Goal: Check status: Check status

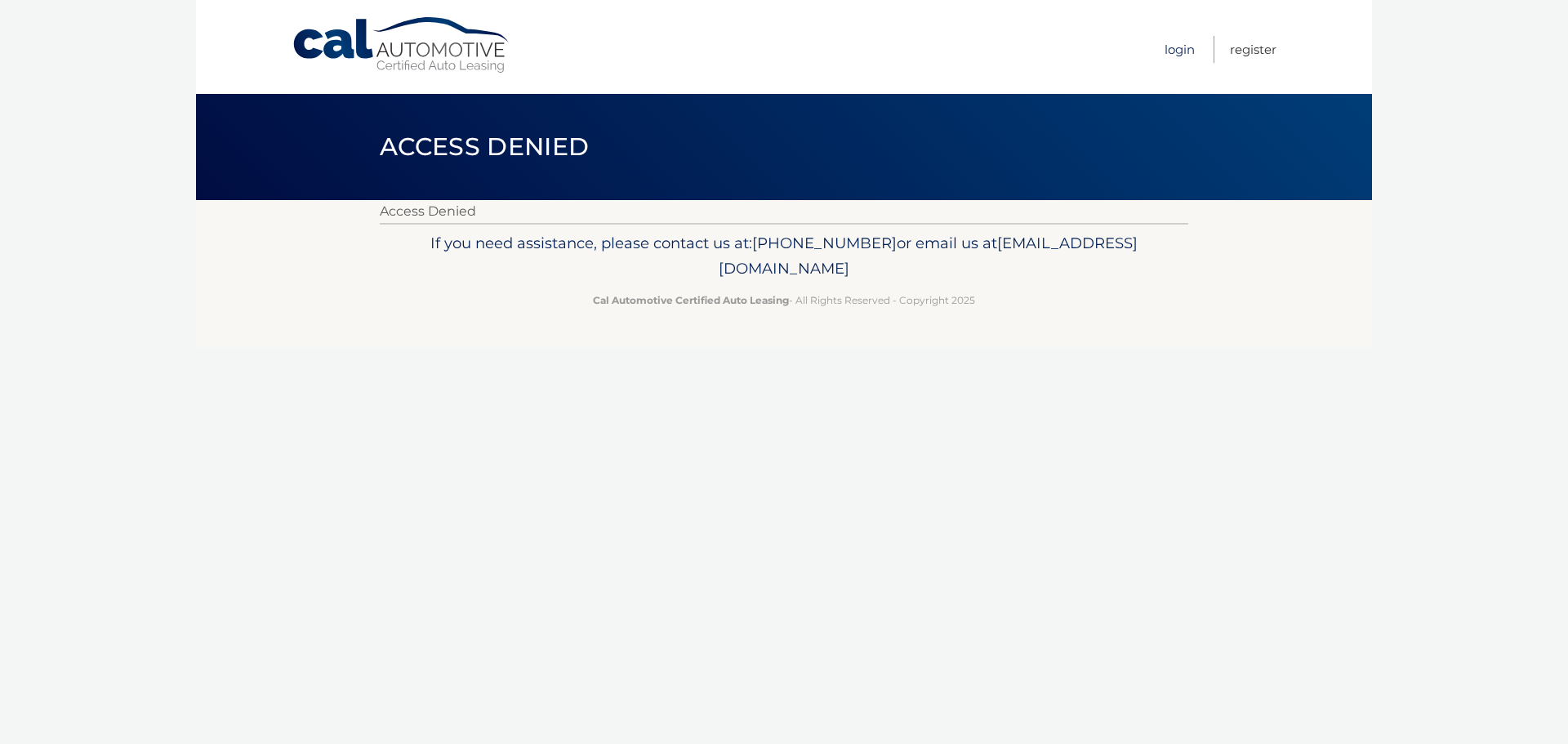
click at [1168, 49] on link "Login" at bounding box center [1180, 49] width 30 height 27
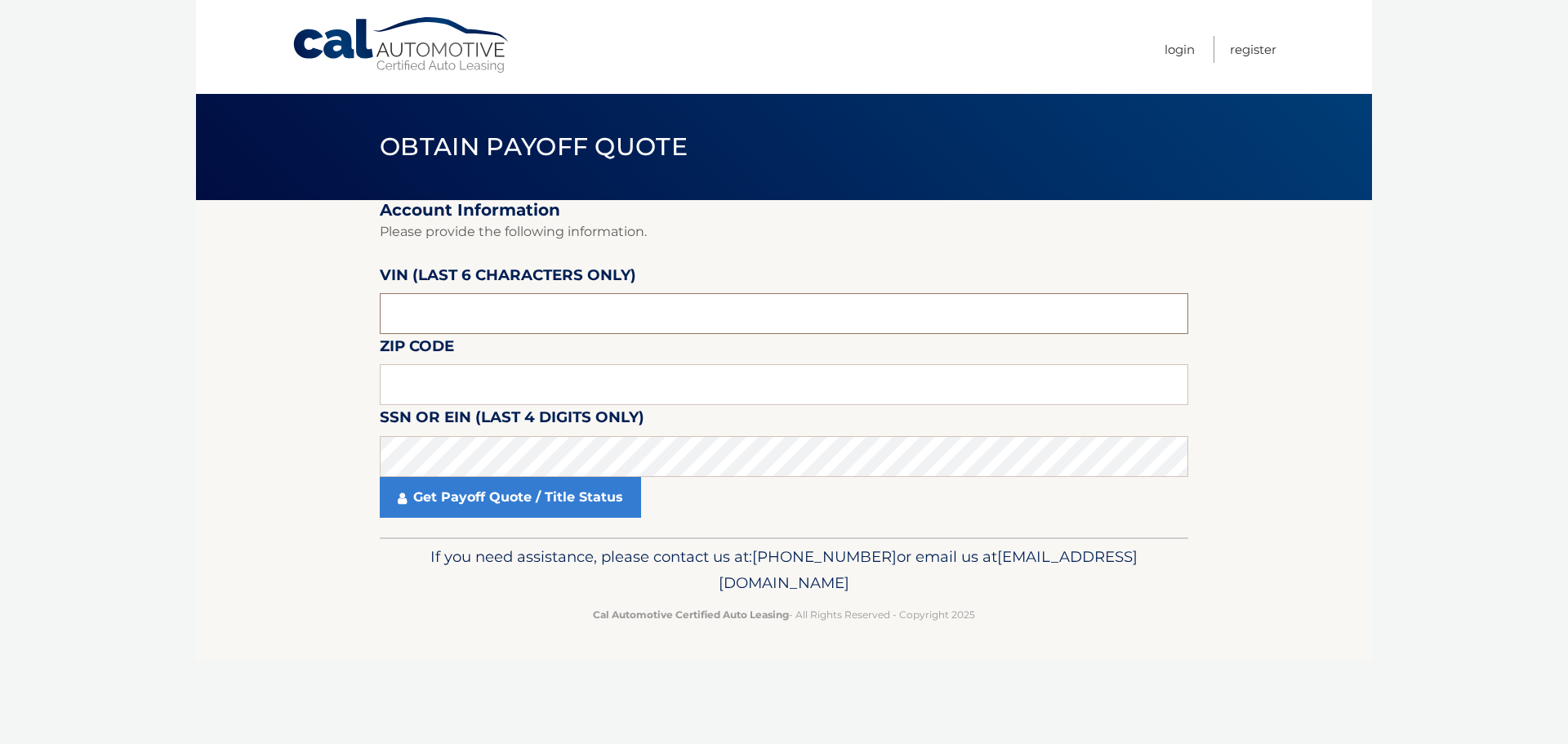
click at [471, 324] on input "text" at bounding box center [784, 314] width 808 height 41
type input "546129"
click at [494, 382] on input "text" at bounding box center [784, 385] width 808 height 41
type input "19002"
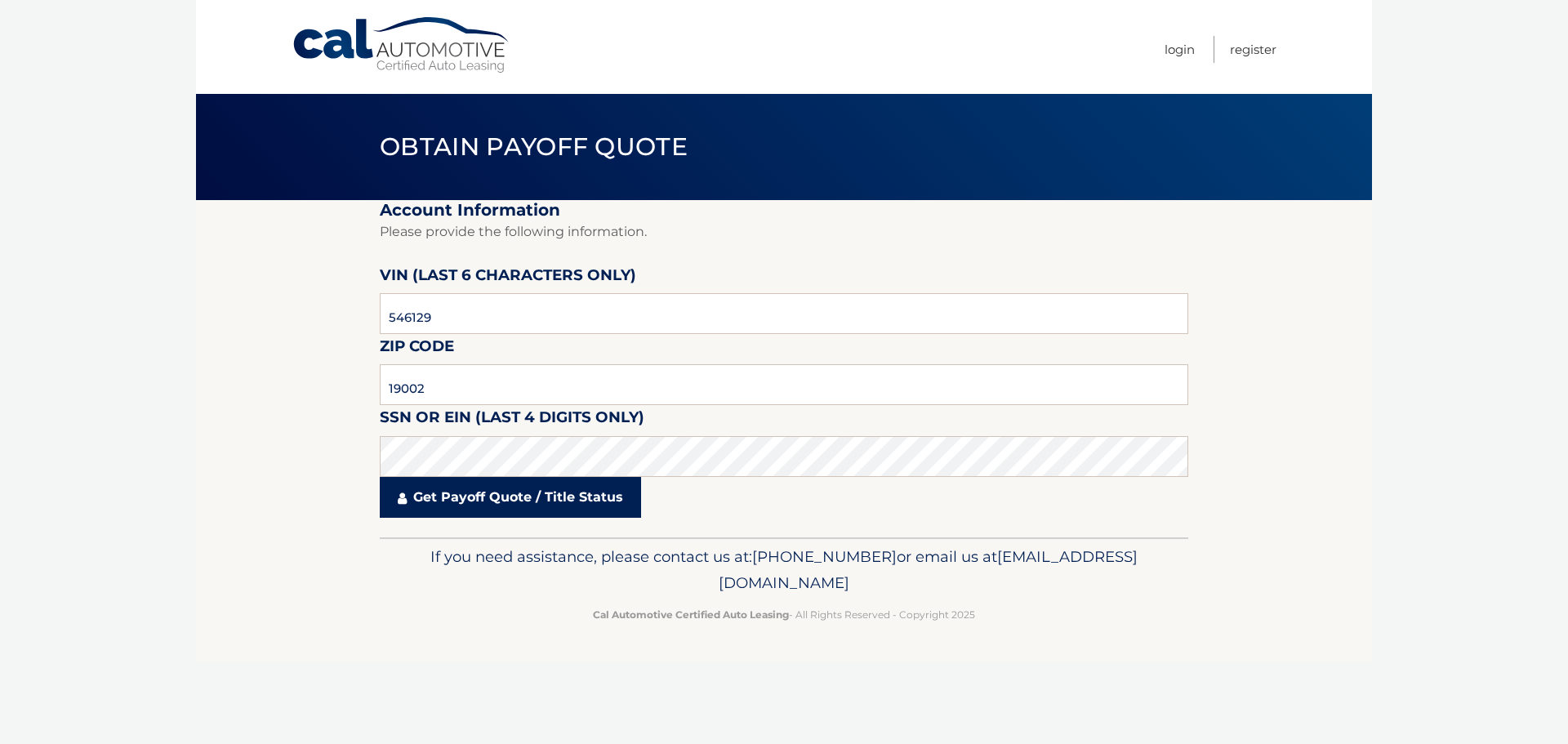
click at [615, 502] on link "Get Payoff Quote / Title Status" at bounding box center [510, 497] width 261 height 41
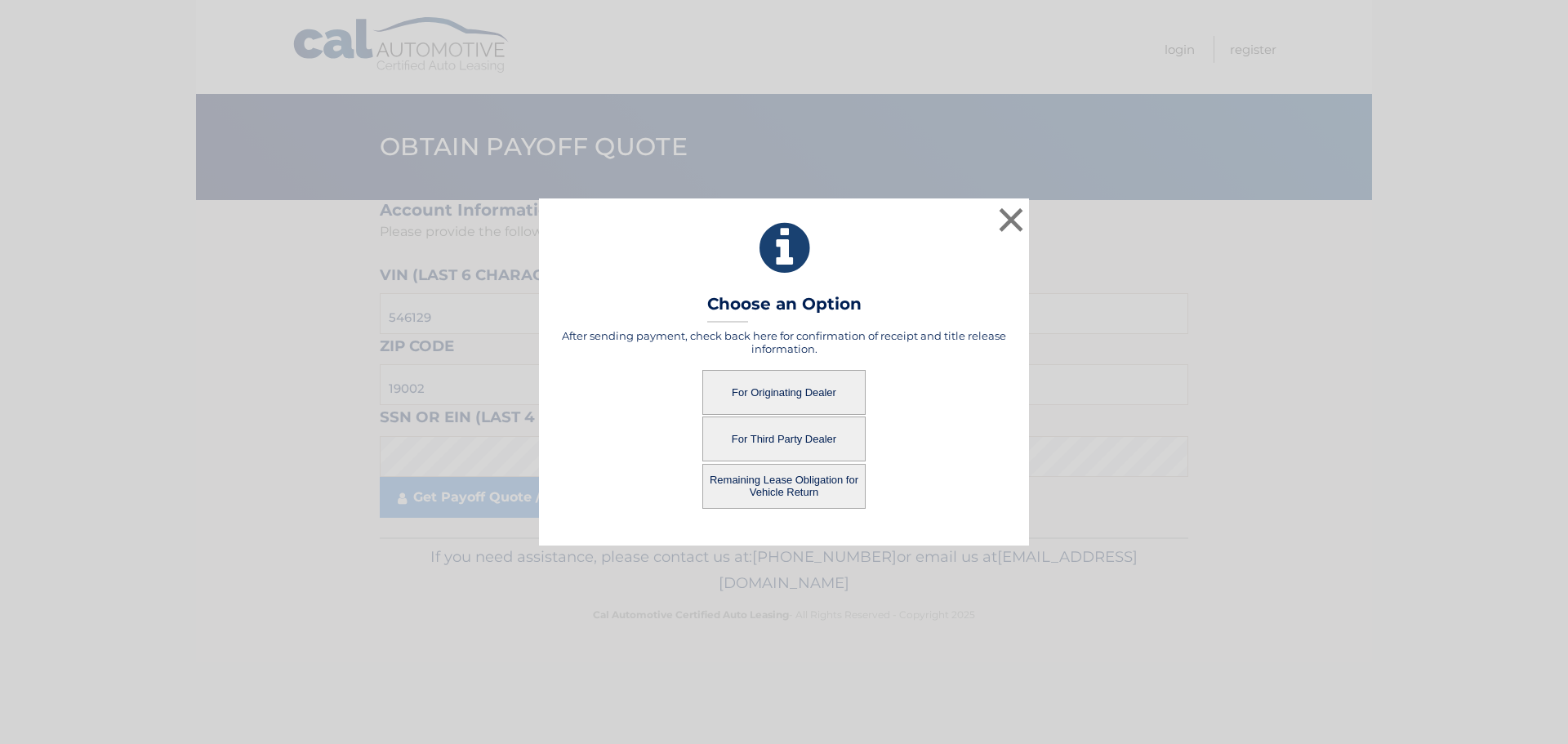
click at [823, 398] on button "For Originating Dealer" at bounding box center [784, 392] width 163 height 45
click at [804, 395] on button "For Originating Dealer" at bounding box center [784, 392] width 163 height 45
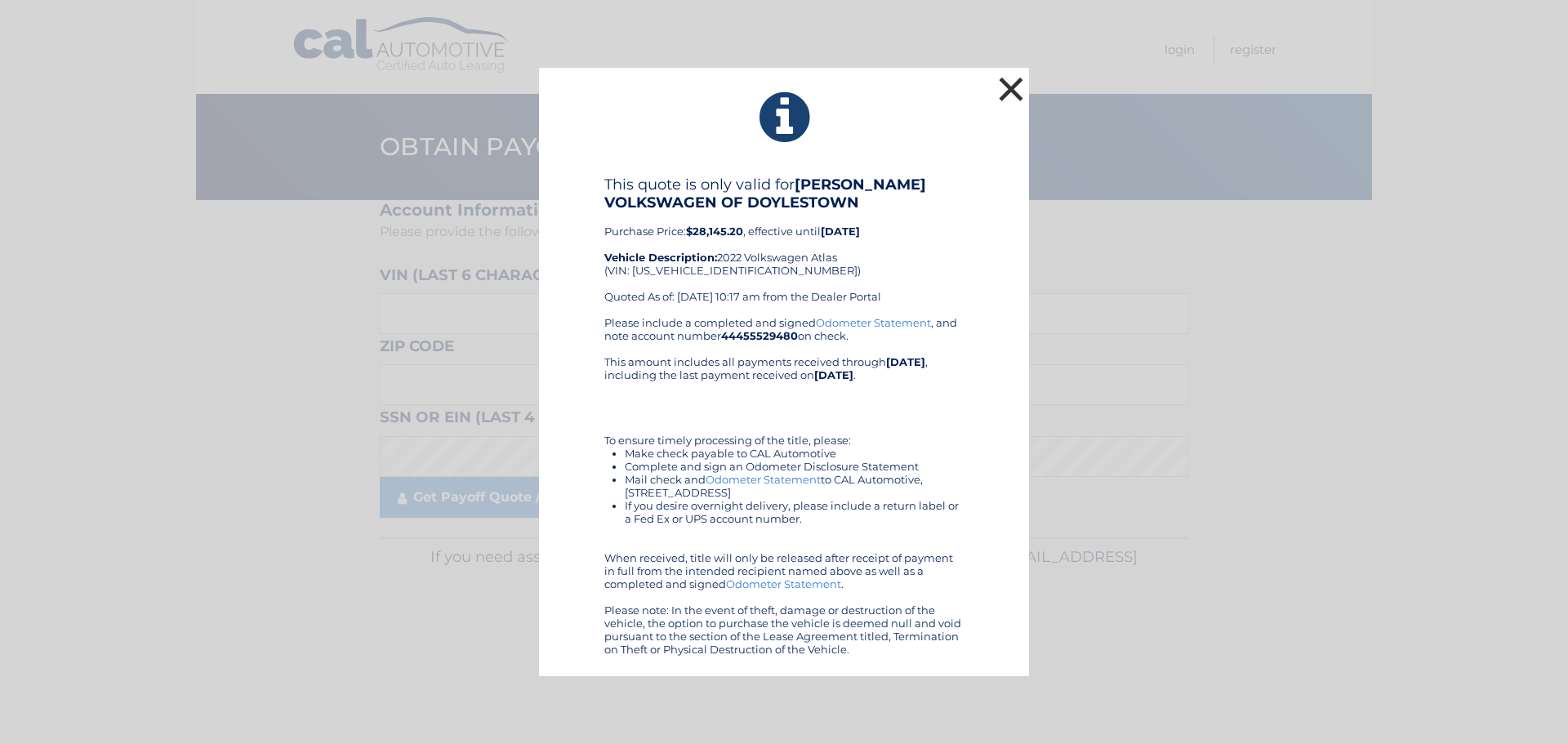
click at [1008, 91] on button "×" at bounding box center [1011, 88] width 32 height 32
